Goal: Information Seeking & Learning: Learn about a topic

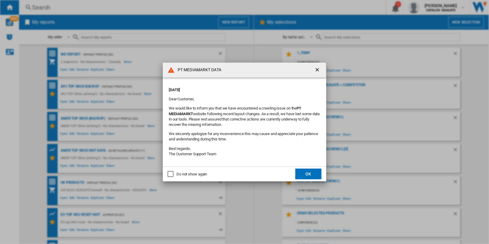
click at [311, 173] on button "OK" at bounding box center [309, 174] width 26 height 11
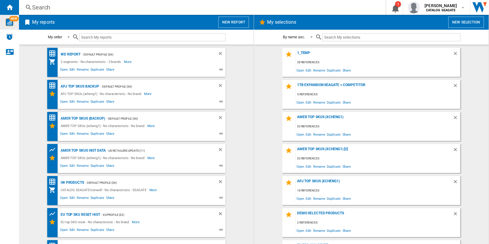
click at [9, 20] on img "WiseCard" at bounding box center [10, 22] width 8 height 8
click at [39, 3] on div "Search" at bounding box center [201, 7] width 338 height 8
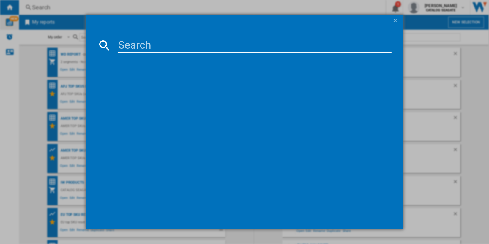
click at [148, 45] on input at bounding box center [255, 45] width 274 height 14
paste input "ST4000VNZ06"
type input "ST4000VNZ06"
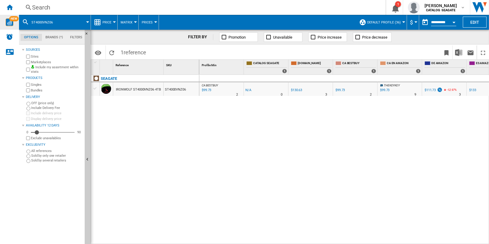
click at [429, 89] on div "$111.73" at bounding box center [430, 90] width 11 height 4
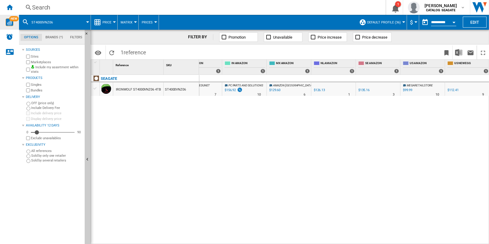
click at [409, 89] on div "$99.99" at bounding box center [408, 90] width 10 height 4
drag, startPoint x: 136, startPoint y: 53, endPoint x: 146, endPoint y: 53, distance: 10.7
click at [146, 53] on span "1 reference" at bounding box center [134, 51] width 32 height 12
click at [146, 51] on span "1 reference" at bounding box center [134, 51] width 32 height 12
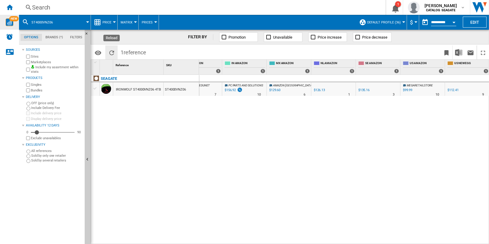
drag, startPoint x: 146, startPoint y: 52, endPoint x: 109, endPoint y: 52, distance: 37.2
click at [109, 52] on div "Identifiers SKU - Stock Keeping Unit EAN - European Article Numbering Show SKU'…" at bounding box center [120, 52] width 57 height 14
drag, startPoint x: 109, startPoint y: 52, endPoint x: 177, endPoint y: 43, distance: 68.5
click at [177, 43] on div "FILTER BY Promotion Unavailable Price increase Price decrease" at bounding box center [290, 37] width 399 height 15
click at [454, 22] on div "Open calendar" at bounding box center [454, 22] width 3 height 1
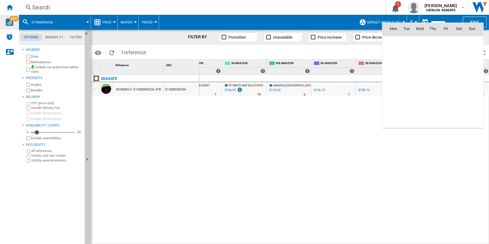
scroll to position [2836, 0]
click at [409, 68] on span "7" at bounding box center [407, 68] width 12 height 12
type input "**********"
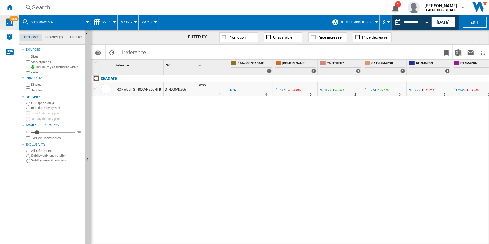
scroll to position [0, 17]
click at [169, 91] on div "ST4000VNZ06" at bounding box center [181, 89] width 35 height 14
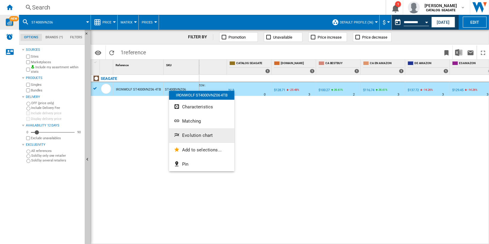
click at [210, 134] on span "Evolution chart" at bounding box center [197, 135] width 31 height 5
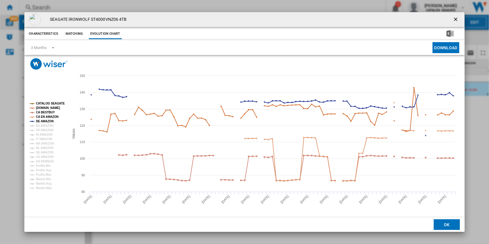
click at [58, 105] on tspan "CATALOG SEAGATE" at bounding box center [50, 103] width 29 height 3
click at [55, 109] on tspan "[DOMAIN_NAME]" at bounding box center [48, 107] width 24 height 3
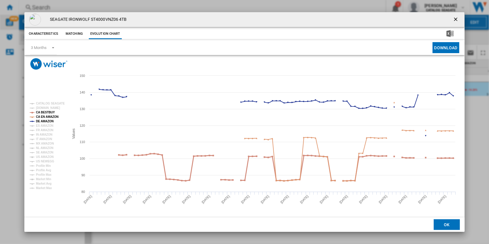
click at [46, 114] on tspan "CA BESTBUY" at bounding box center [45, 112] width 19 height 3
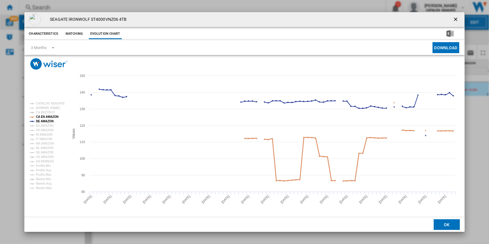
click at [53, 118] on tspan "CA EN AMAZON" at bounding box center [47, 116] width 23 height 3
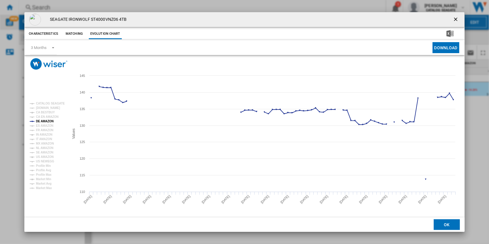
click at [453, 18] on ng-md-icon "getI18NText('BUTTONS.CLOSE_DIALOG')" at bounding box center [456, 19] width 7 height 7
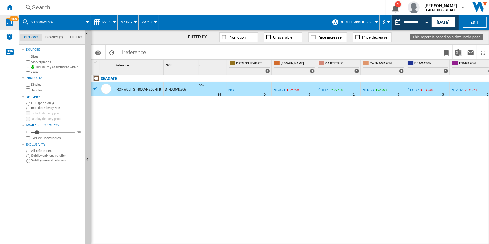
click at [429, 20] on button "Open calendar" at bounding box center [427, 21] width 11 height 11
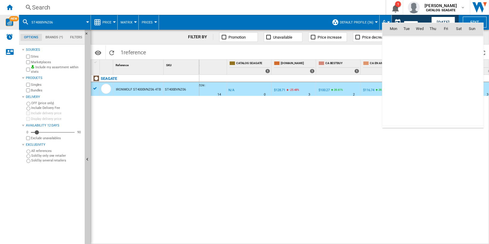
scroll to position [2836, 0]
click at [419, 70] on span "8" at bounding box center [420, 68] width 12 height 12
type input "**********"
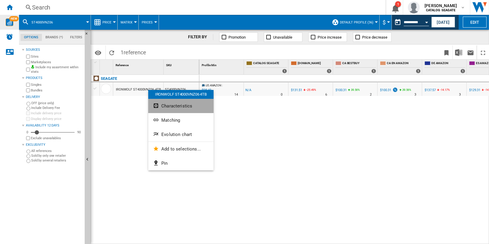
click at [183, 103] on button "Characteristics" at bounding box center [180, 106] width 65 height 14
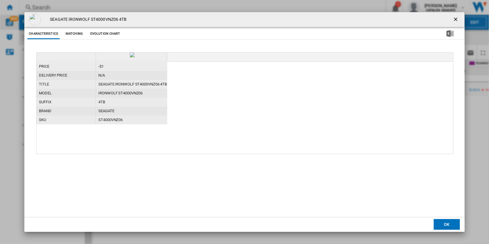
click at [107, 18] on h4 "SEAGATE IRONWOLF ST4000VNZ06 4TB" at bounding box center [87, 20] width 80 height 6
copy h4 "ST4000VNZ06"
click at [15, 26] on div "SEAGATE IRONWOLF ST4000VNZ06 4TB Characteristics Matching Evolution chart price…" at bounding box center [244, 122] width 489 height 244
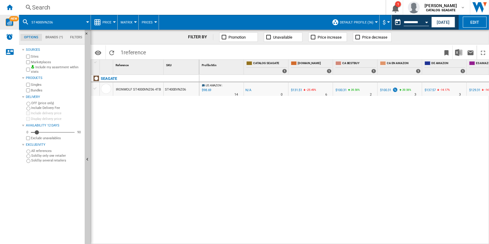
click at [6, 23] on img "WiseCard" at bounding box center [10, 22] width 8 height 8
